Goal: Information Seeking & Learning: Learn about a topic

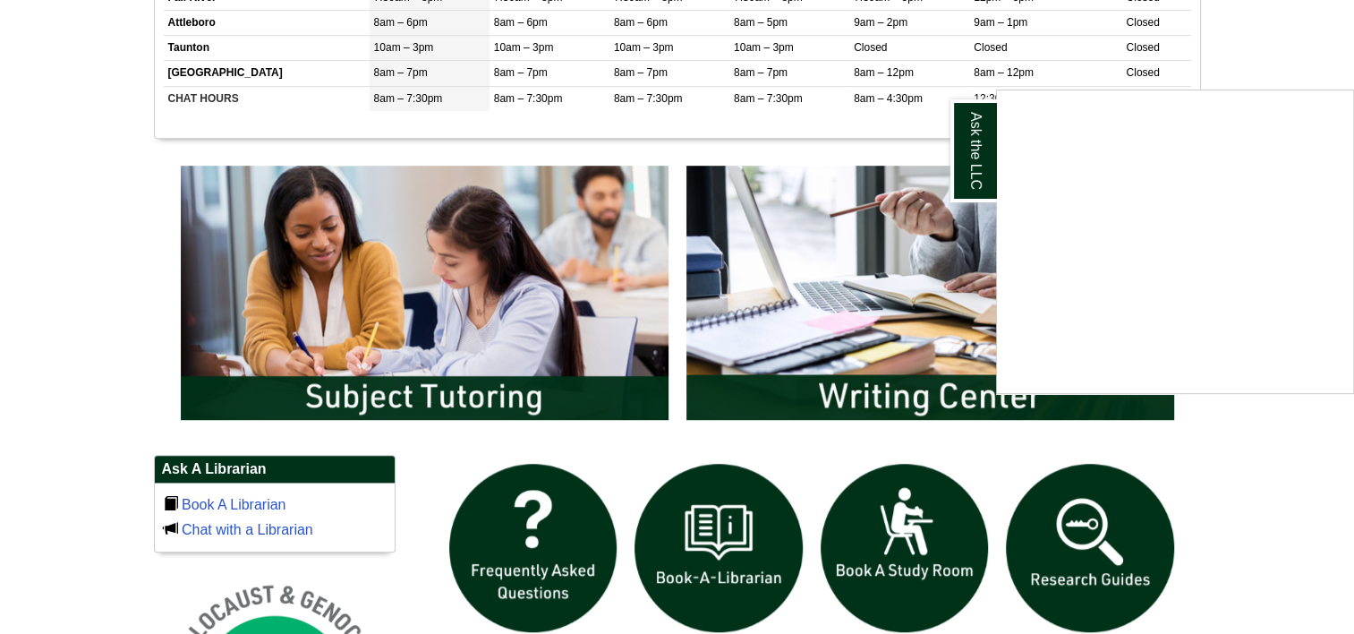
scroll to position [847, 0]
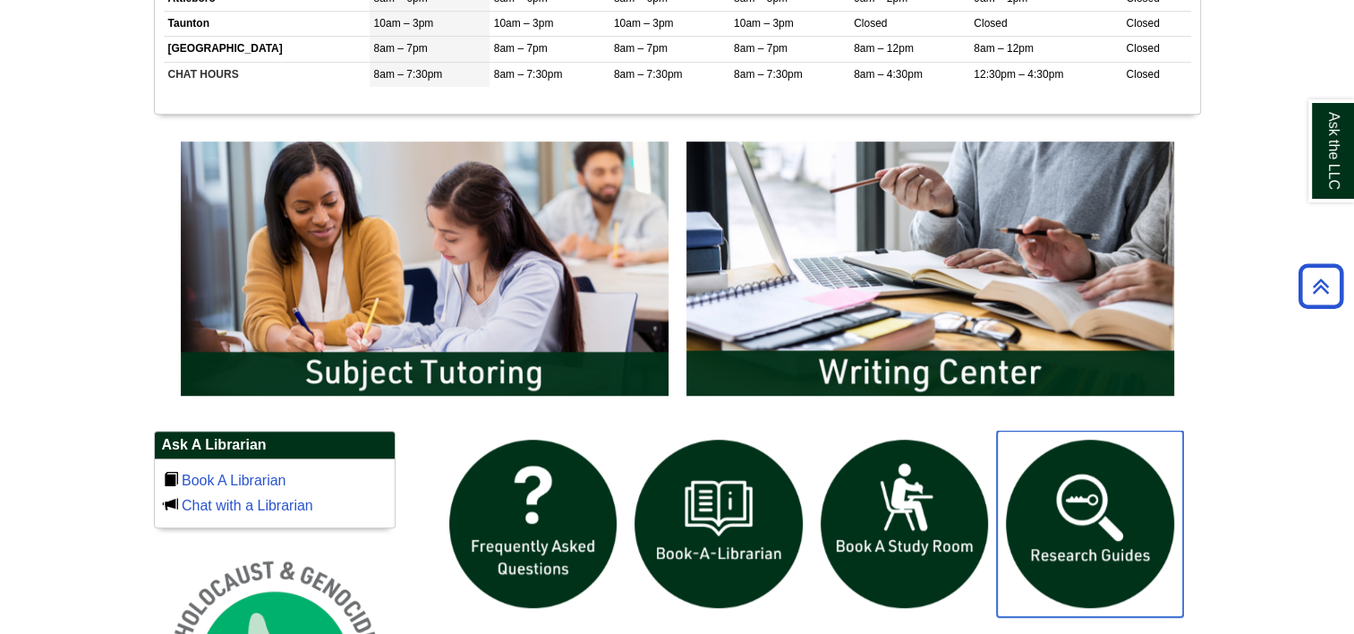
click at [1142, 519] on img "slideshow" at bounding box center [1090, 524] width 186 height 186
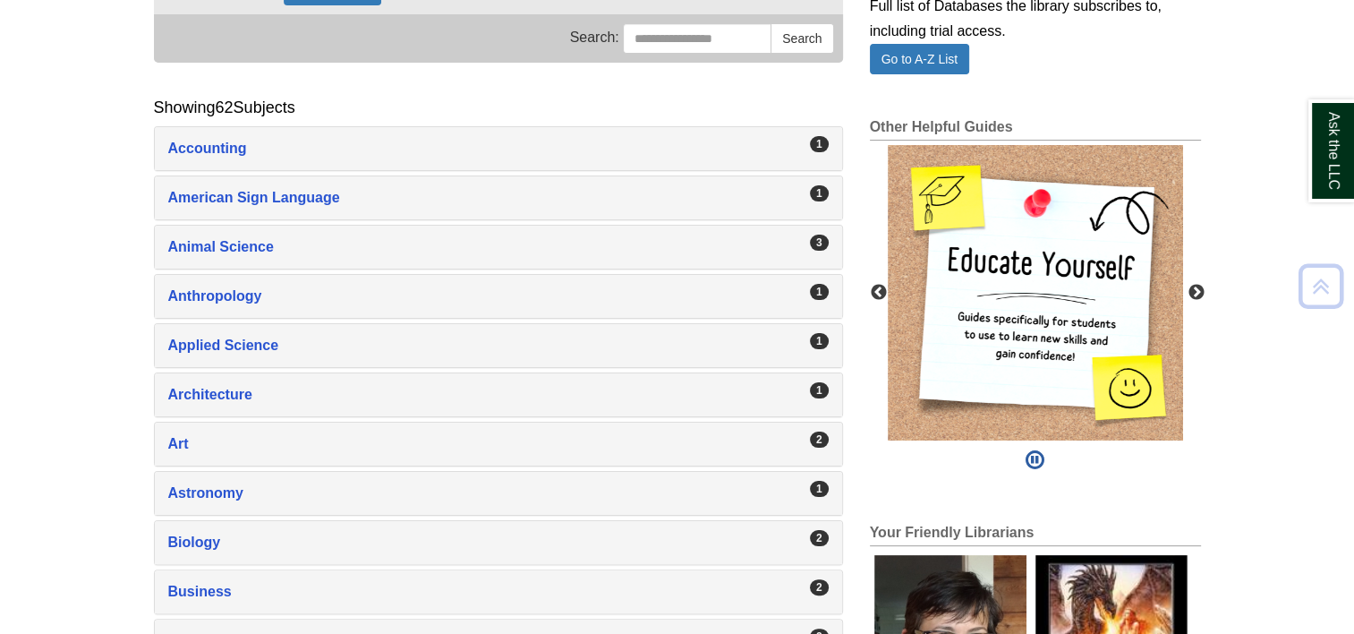
scroll to position [290, 0]
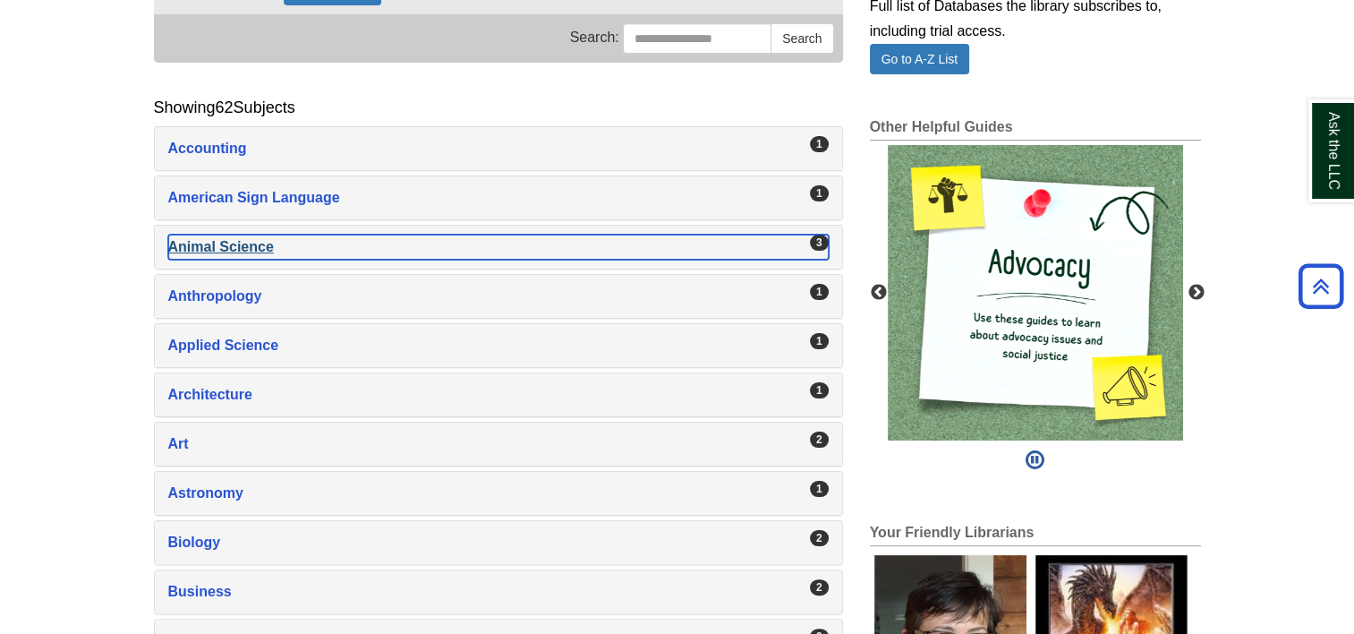
click at [797, 249] on div "Animal Science , 3 guides" at bounding box center [498, 247] width 661 height 25
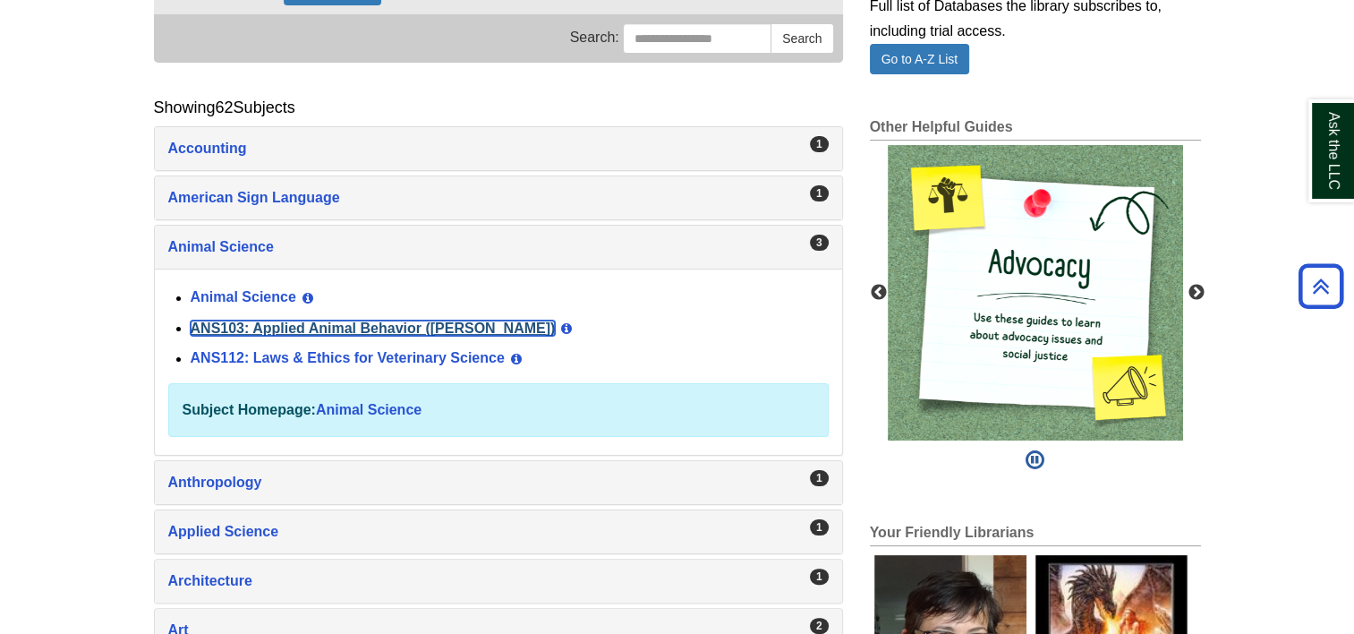
click at [429, 323] on link "ANS103: Applied Animal Behavior ([PERSON_NAME])" at bounding box center [373, 327] width 365 height 15
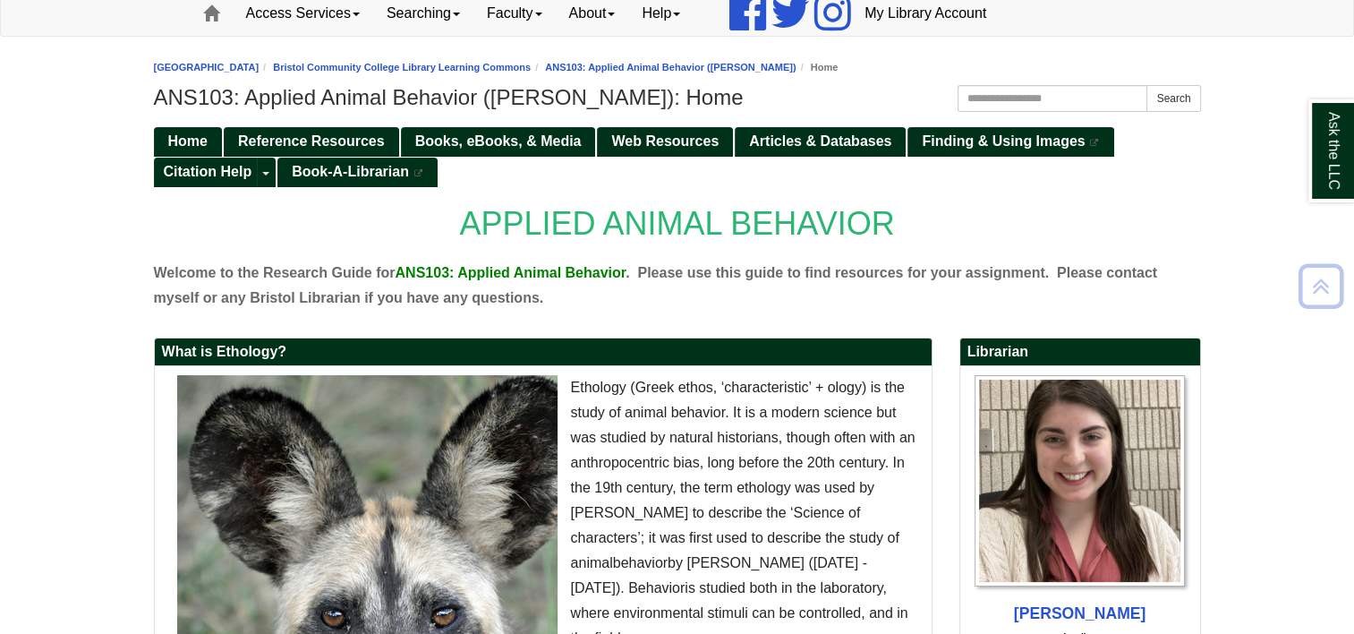
scroll to position [151, 0]
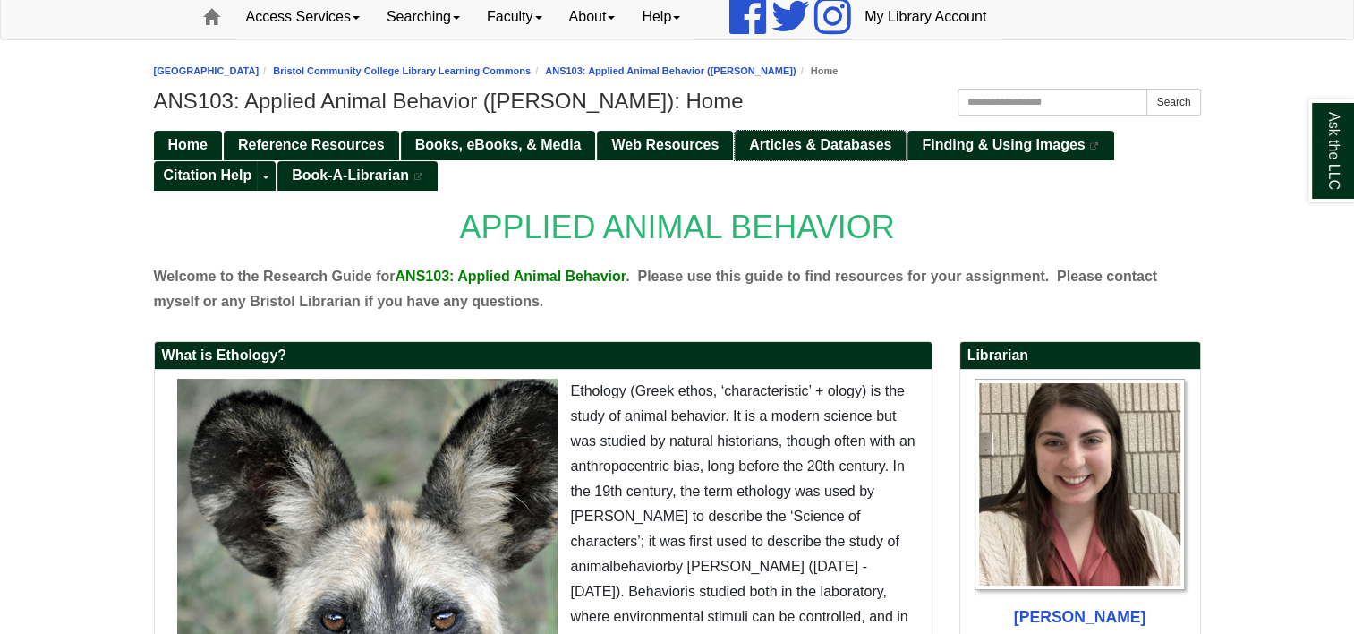
click at [833, 151] on span "Articles & Databases" at bounding box center [820, 144] width 142 height 15
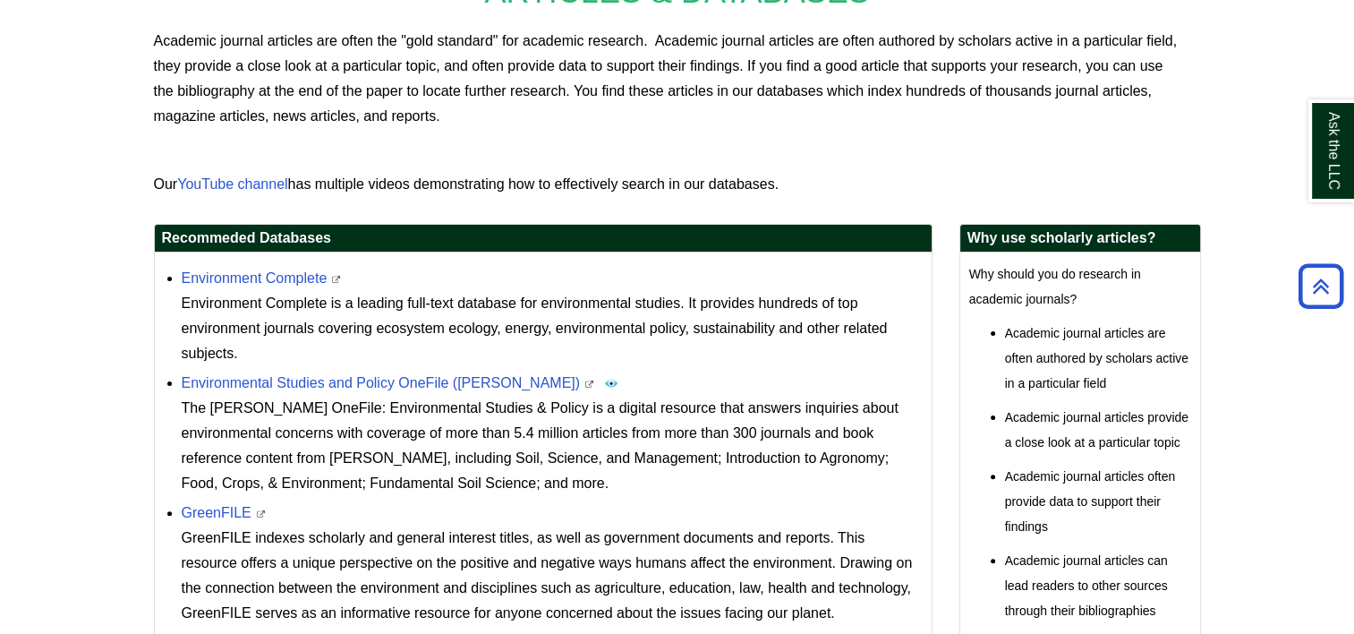
scroll to position [392, 0]
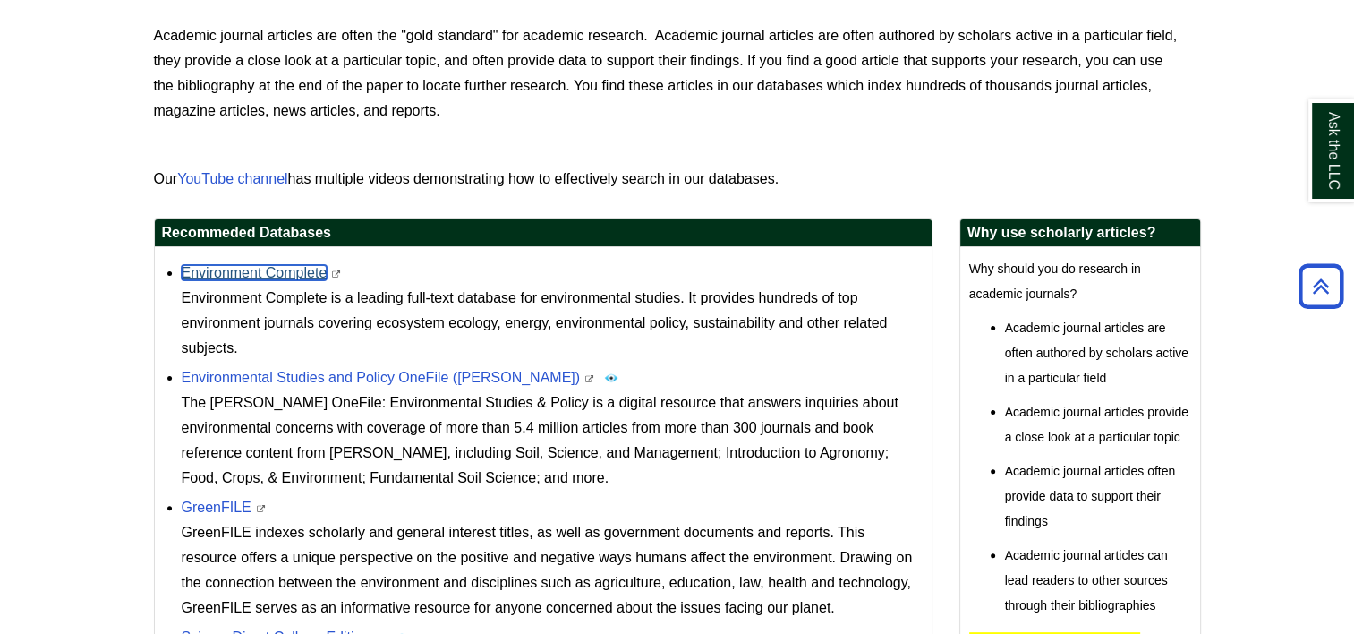
click at [241, 266] on link "Environment Complete" at bounding box center [255, 272] width 146 height 15
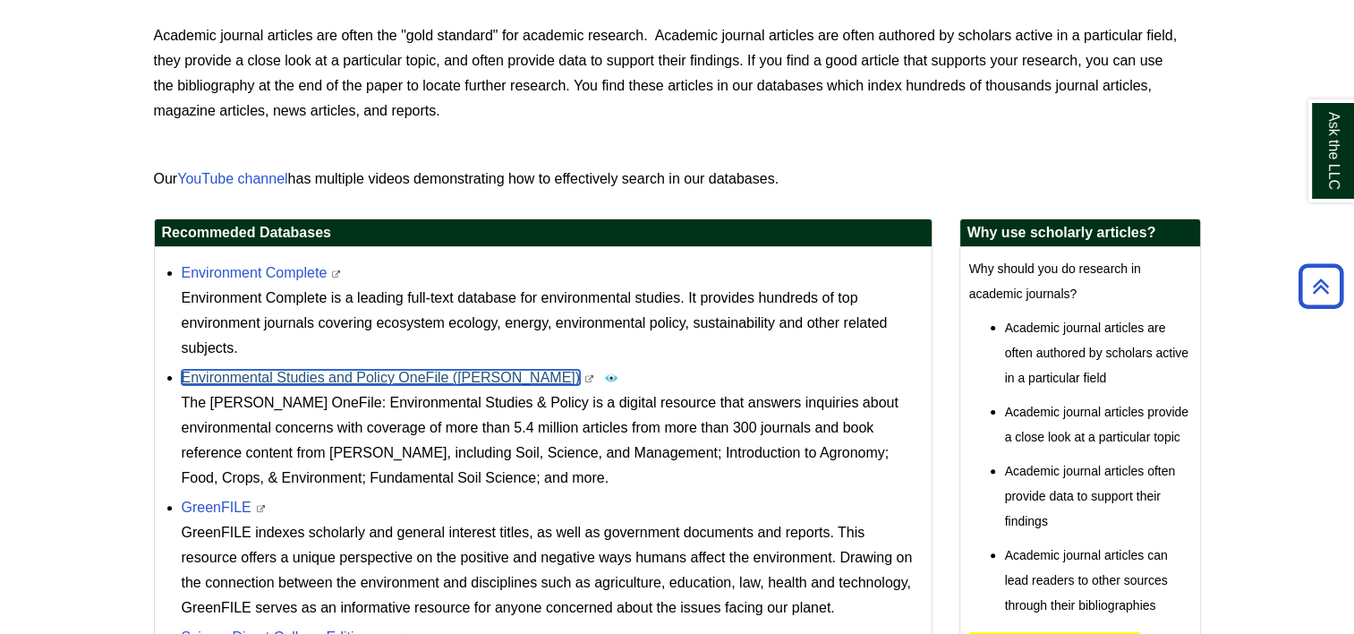
click at [325, 370] on link "Environmental Studies and Policy OneFile ([PERSON_NAME])" at bounding box center [381, 377] width 399 height 15
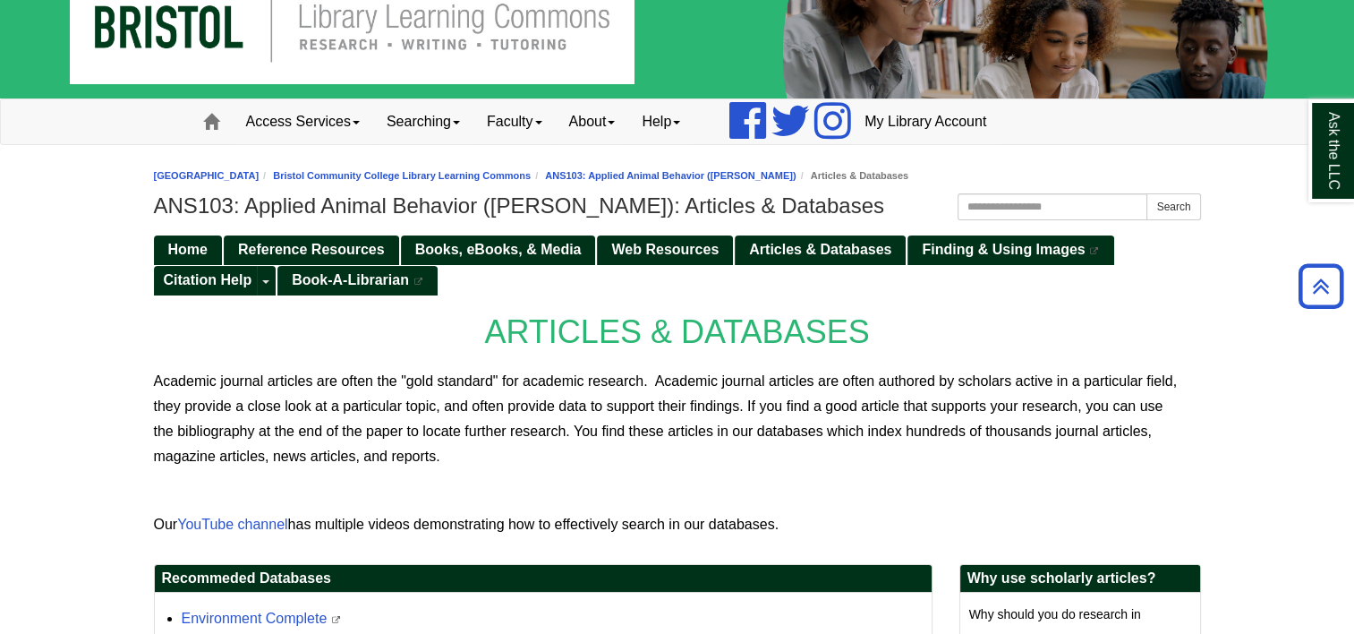
scroll to position [0, 0]
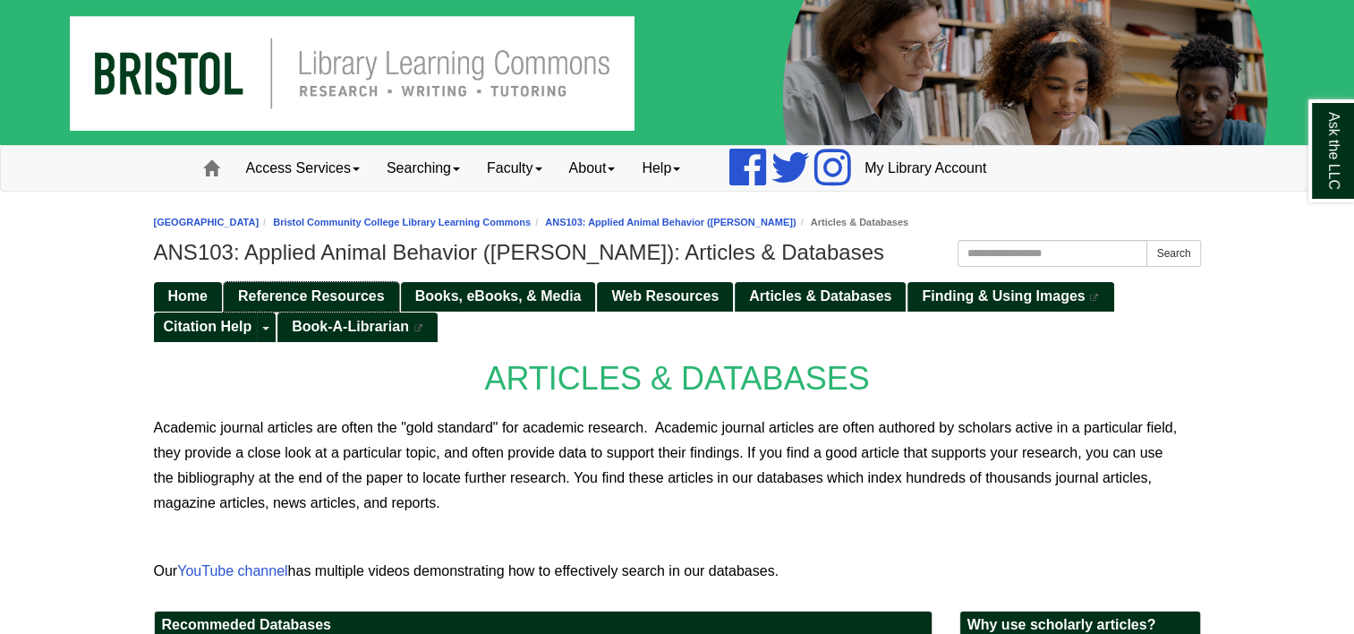
click at [371, 302] on span "Reference Resources" at bounding box center [311, 295] width 147 height 15
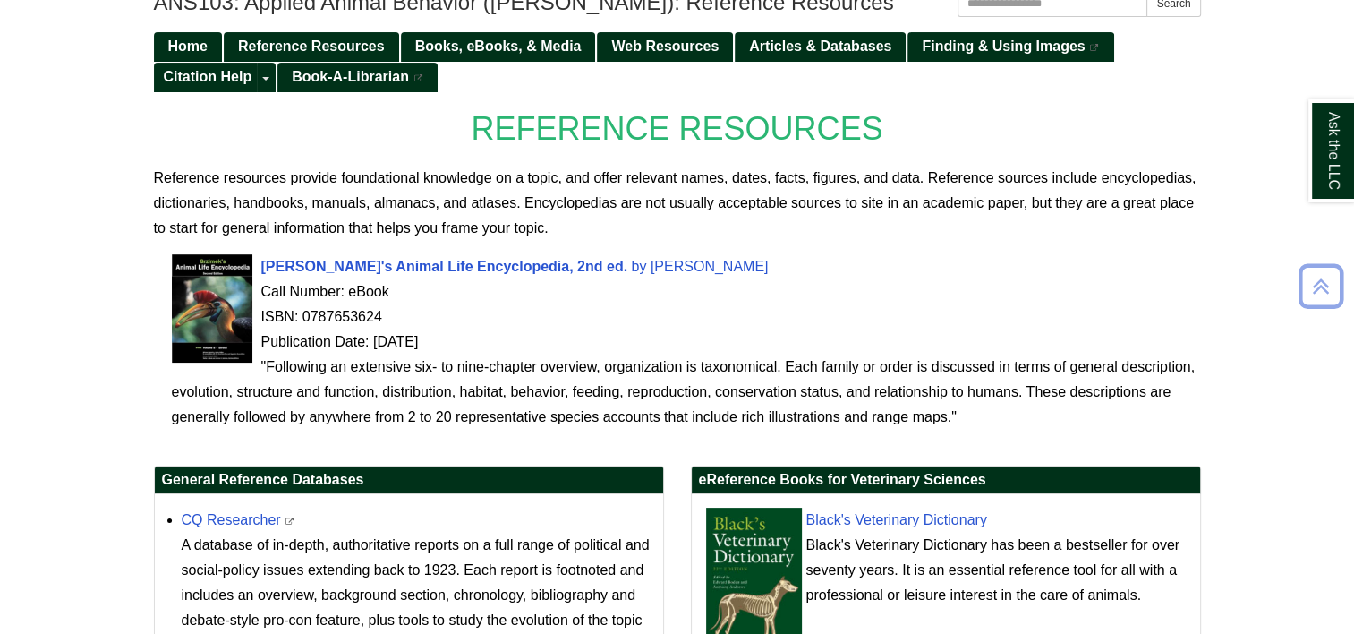
scroll to position [251, 0]
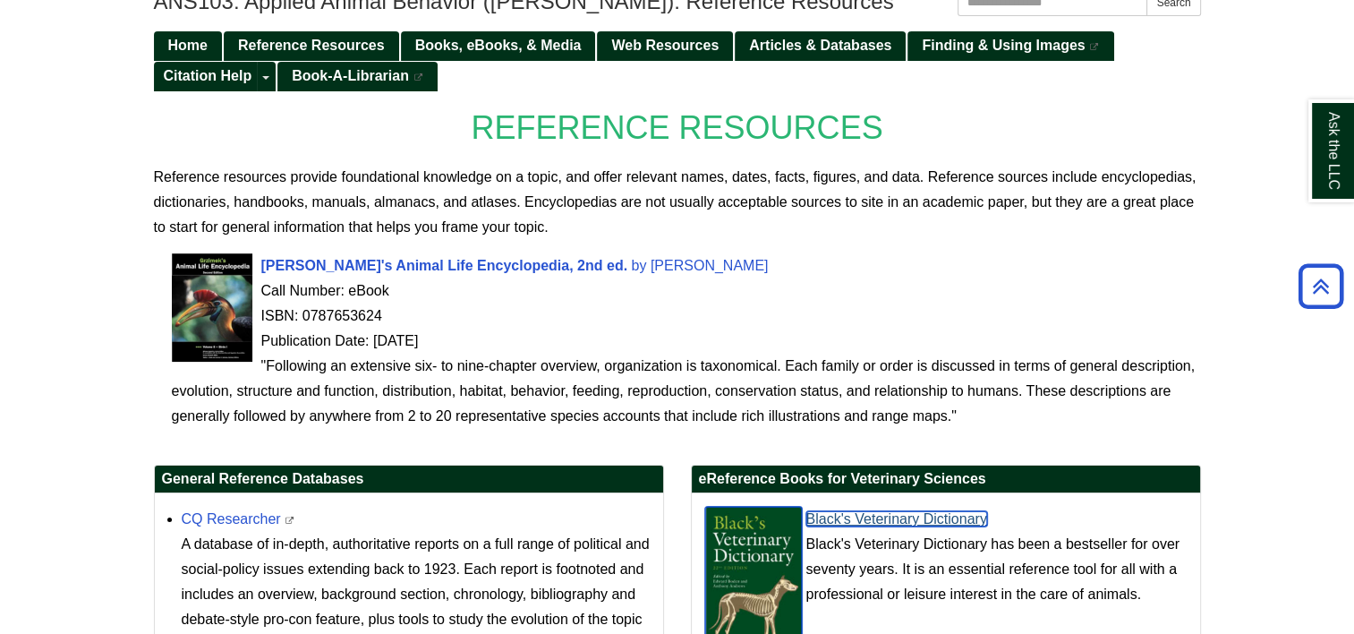
click at [942, 523] on link "Black's Veterinary Dictionary" at bounding box center [897, 518] width 181 height 15
click at [344, 253] on div "[PERSON_NAME]'s Animal Life Encyclopedia, 2nd ed. by [PERSON_NAME] Call Number:…" at bounding box center [686, 340] width 1029 height 175
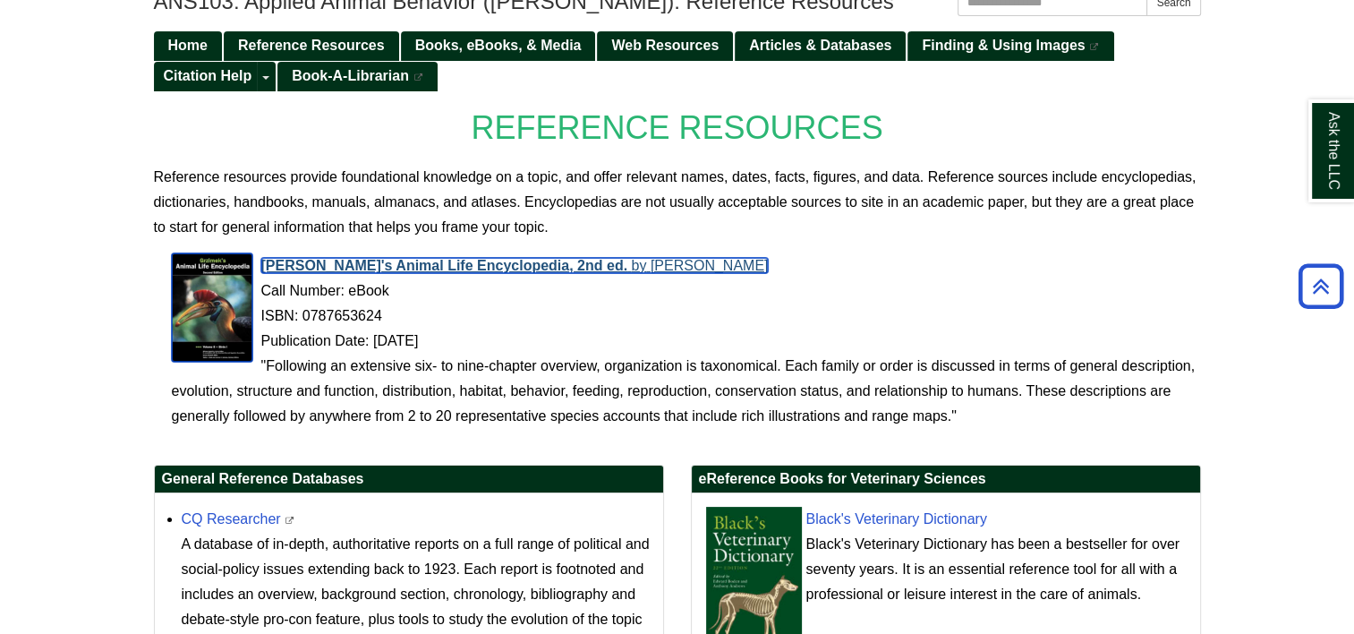
click at [357, 263] on span "Grzimek's Animal Life Encyclopedia, 2nd ed." at bounding box center [444, 265] width 367 height 15
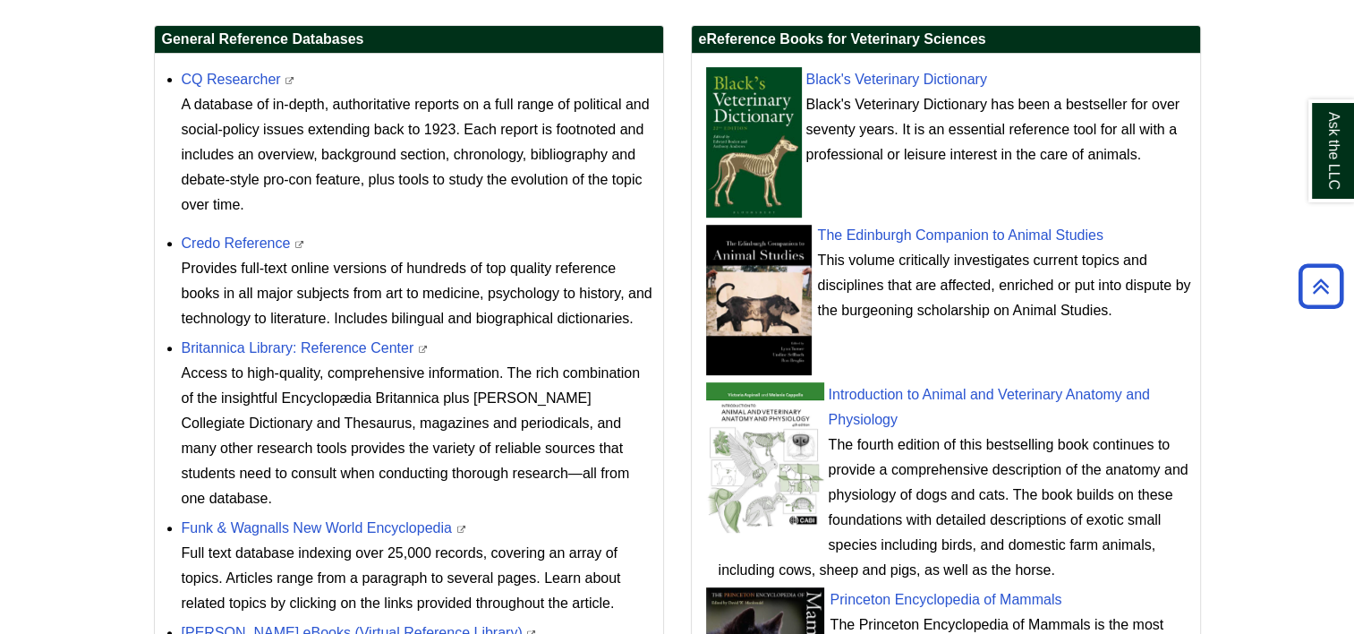
scroll to position [692, 0]
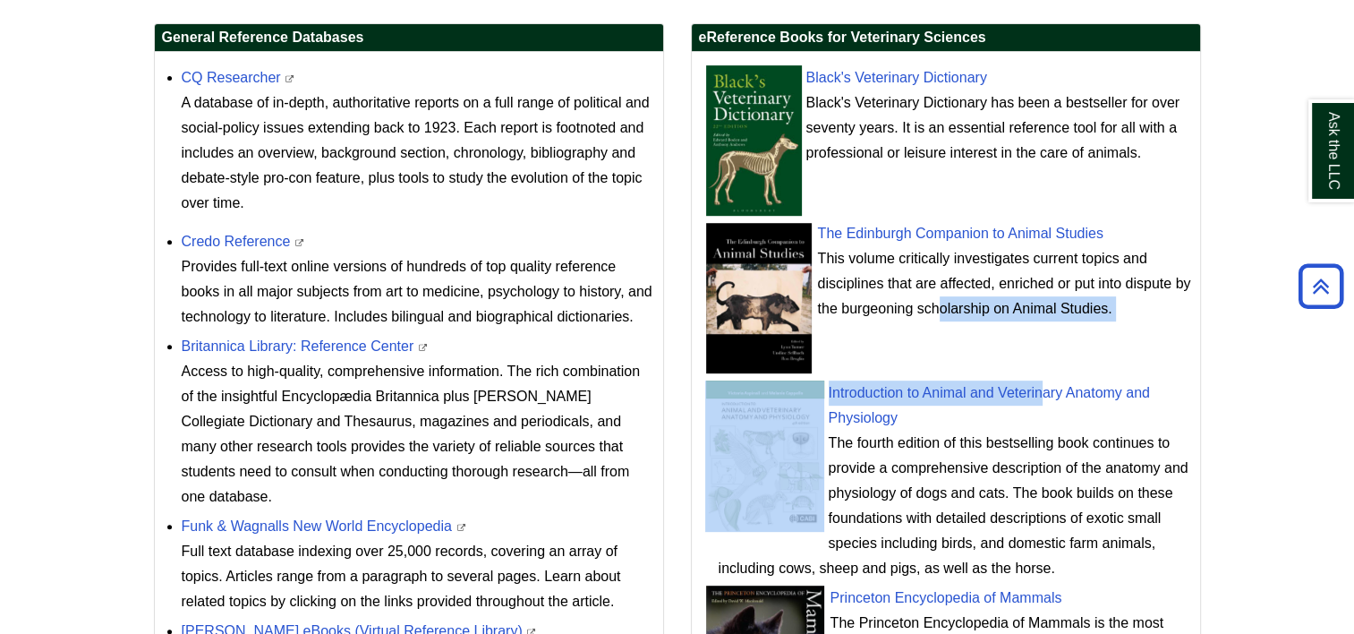
drag, startPoint x: 847, startPoint y: 317, endPoint x: 1017, endPoint y: 380, distance: 181.6
click at [1017, 380] on ul "Black's Veterinary Dictionary Black's Veterinary Dictionary has been a bestsell…" at bounding box center [946, 398] width 491 height 675
drag, startPoint x: 1017, startPoint y: 380, endPoint x: 1131, endPoint y: 372, distance: 114.0
click at [1131, 372] on li "The Edinburgh Companion to Animal Studies This volume critically investigates c…" at bounding box center [955, 296] width 473 height 159
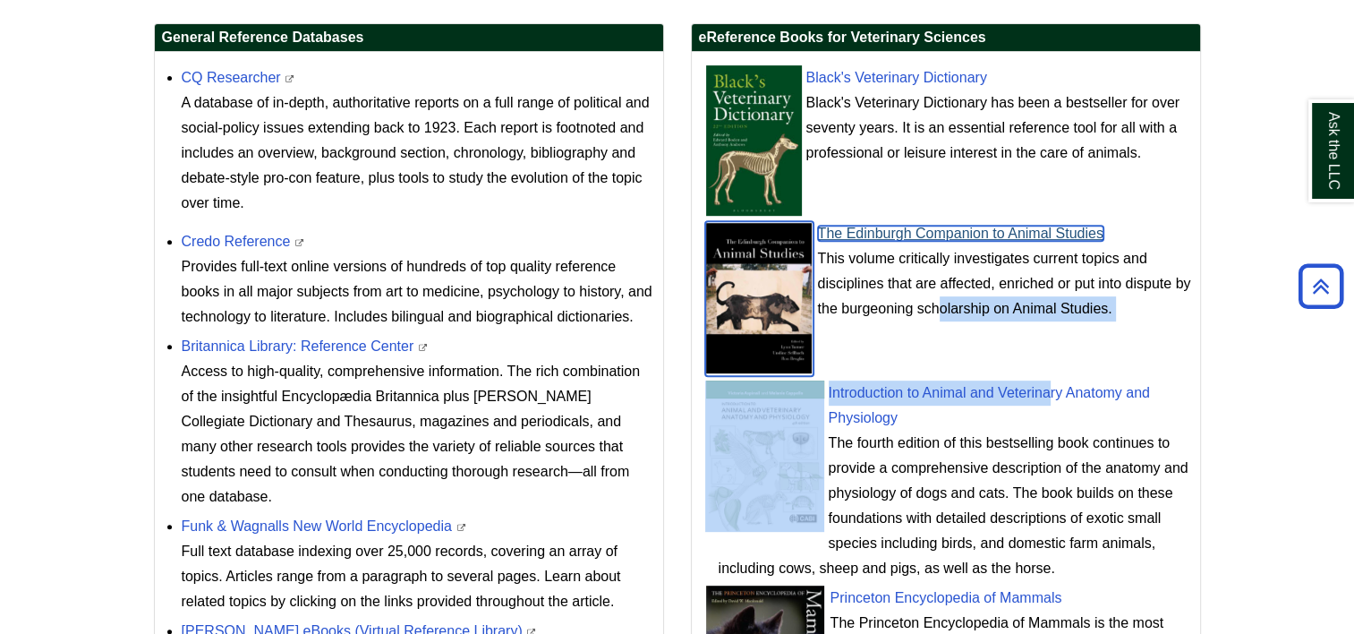
click at [936, 237] on link "The Edinburgh Companion to Animal Studies" at bounding box center [961, 233] width 286 height 15
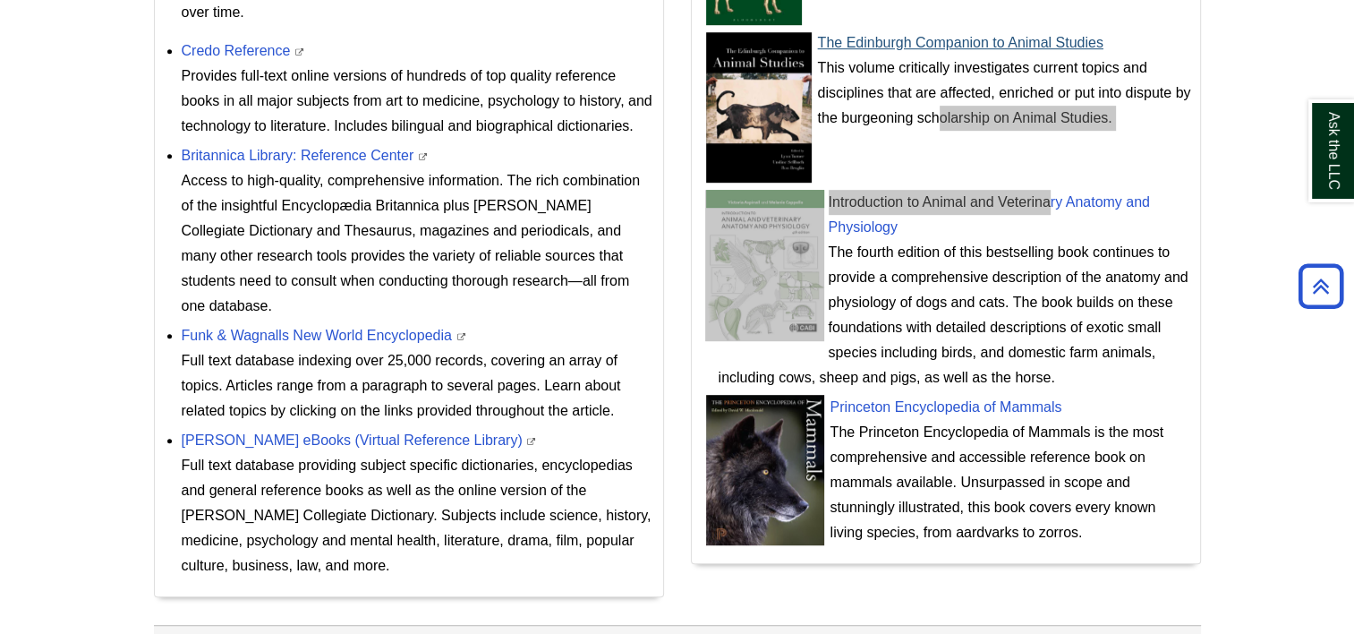
scroll to position [884, 0]
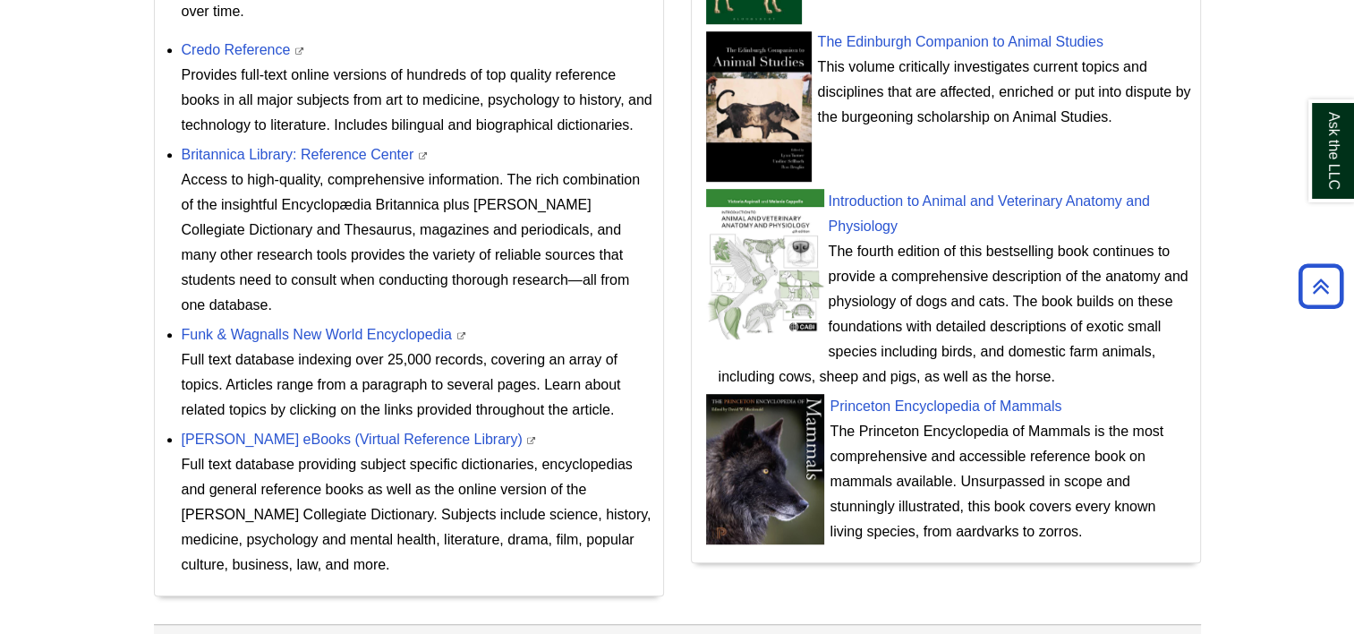
click at [910, 394] on div "Princeton Encyclopedia of Mammals The Princeton Encyclopedia of Mammals is the …" at bounding box center [955, 469] width 473 height 150
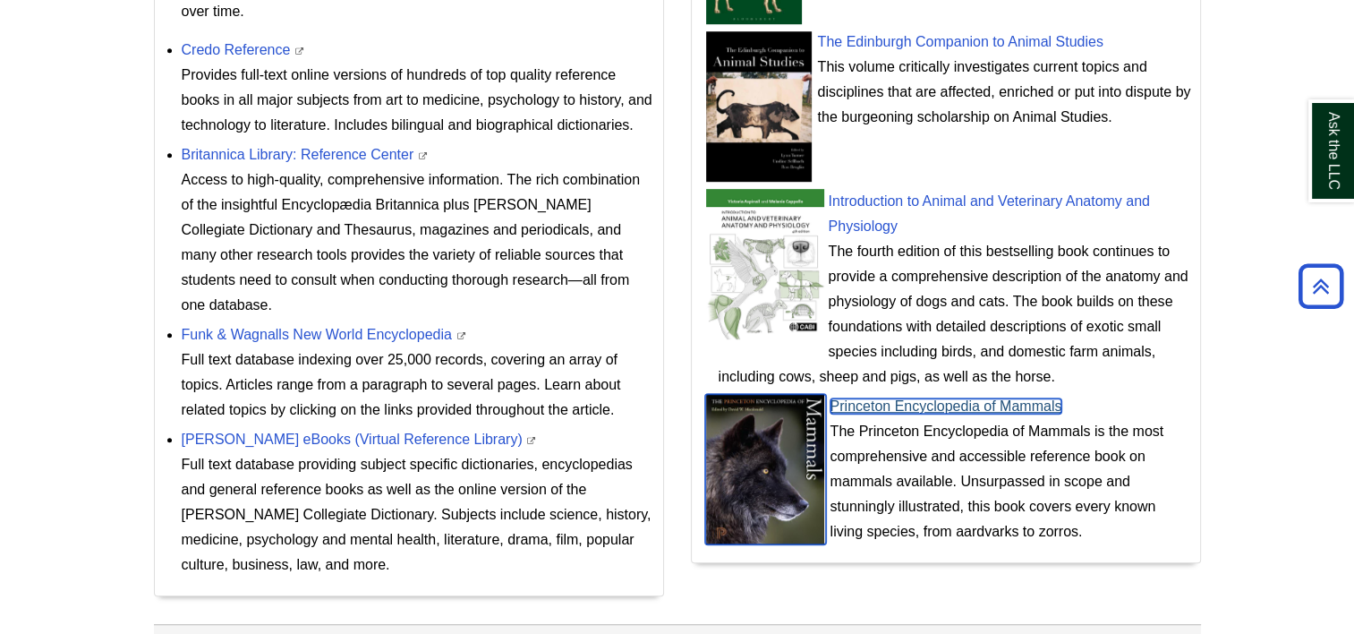
click at [902, 406] on link "Princeton Encyclopedia of Mammals" at bounding box center [947, 405] width 232 height 15
